Goal: Check status: Check status

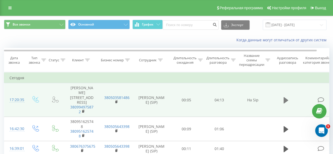
click at [288, 100] on icon at bounding box center [286, 100] width 5 height 7
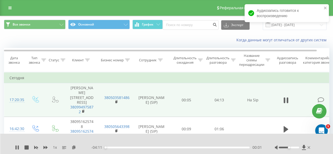
click at [292, 146] on div at bounding box center [293, 147] width 37 height 5
click at [292, 148] on div at bounding box center [289, 148] width 20 height 2
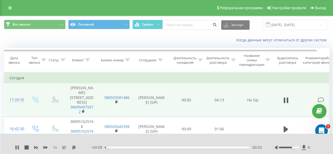
click at [198, 148] on div "- 04:08 00:03 00:03" at bounding box center [176, 147] width 170 height 5
click at [197, 147] on div "00:05" at bounding box center [177, 148] width 145 height 2
drag, startPoint x: 295, startPoint y: 147, endPoint x: 309, endPoint y: 148, distance: 13.7
click at [309, 148] on div at bounding box center [293, 147] width 37 height 5
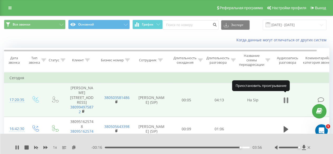
click at [288, 97] on icon at bounding box center [288, 100] width 2 height 6
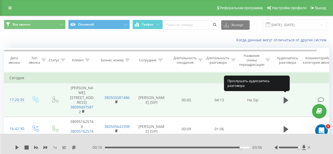
click at [288, 97] on icon at bounding box center [286, 100] width 5 height 6
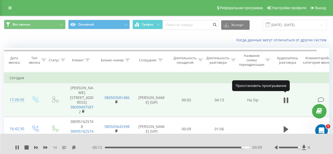
click at [288, 97] on icon at bounding box center [288, 100] width 2 height 6
